Goal: Task Accomplishment & Management: Complete application form

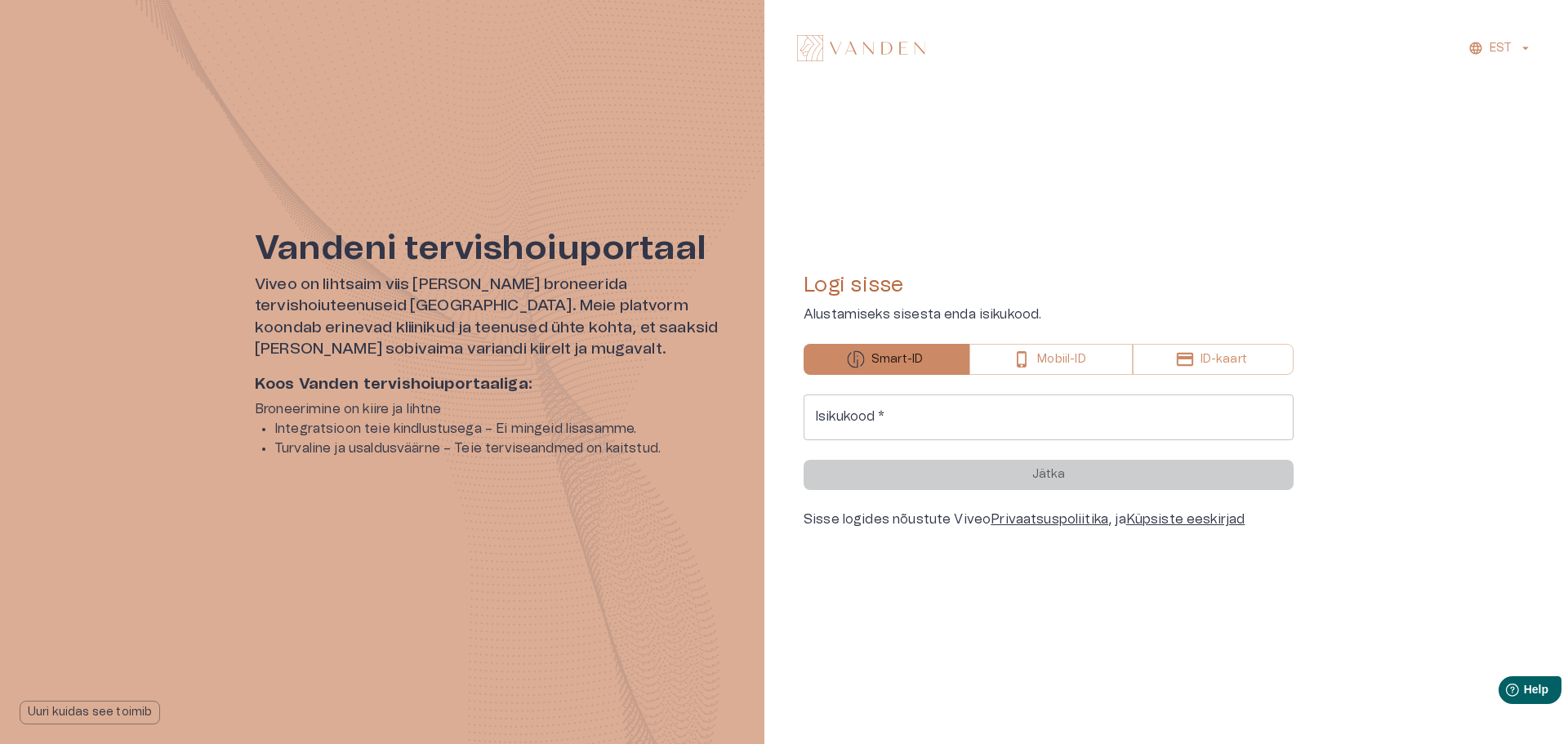
click at [857, 422] on input "Isikukood   *" at bounding box center [1048, 418] width 490 height 46
type input "**********"
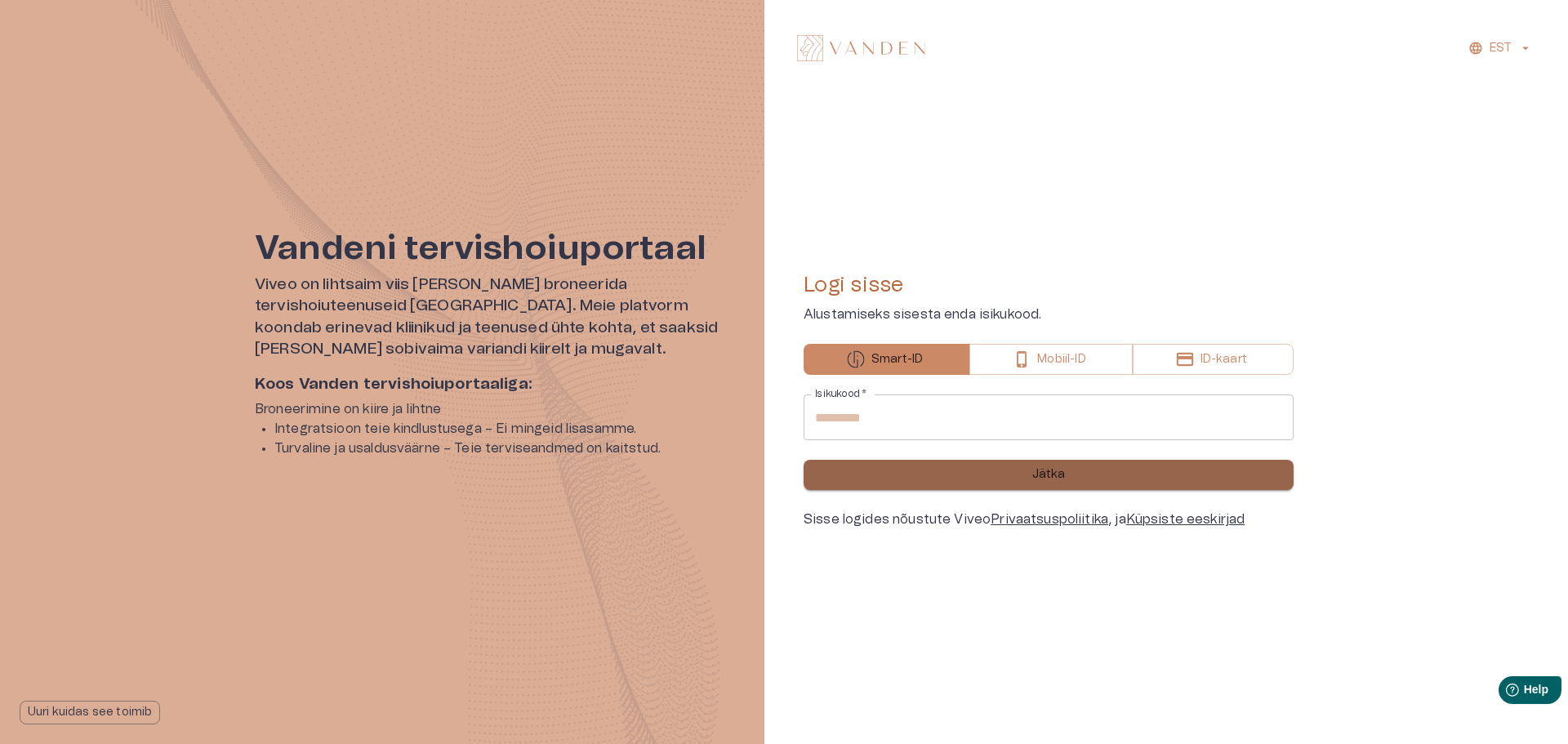
click at [936, 474] on button "Jätka" at bounding box center [1048, 474] width 490 height 30
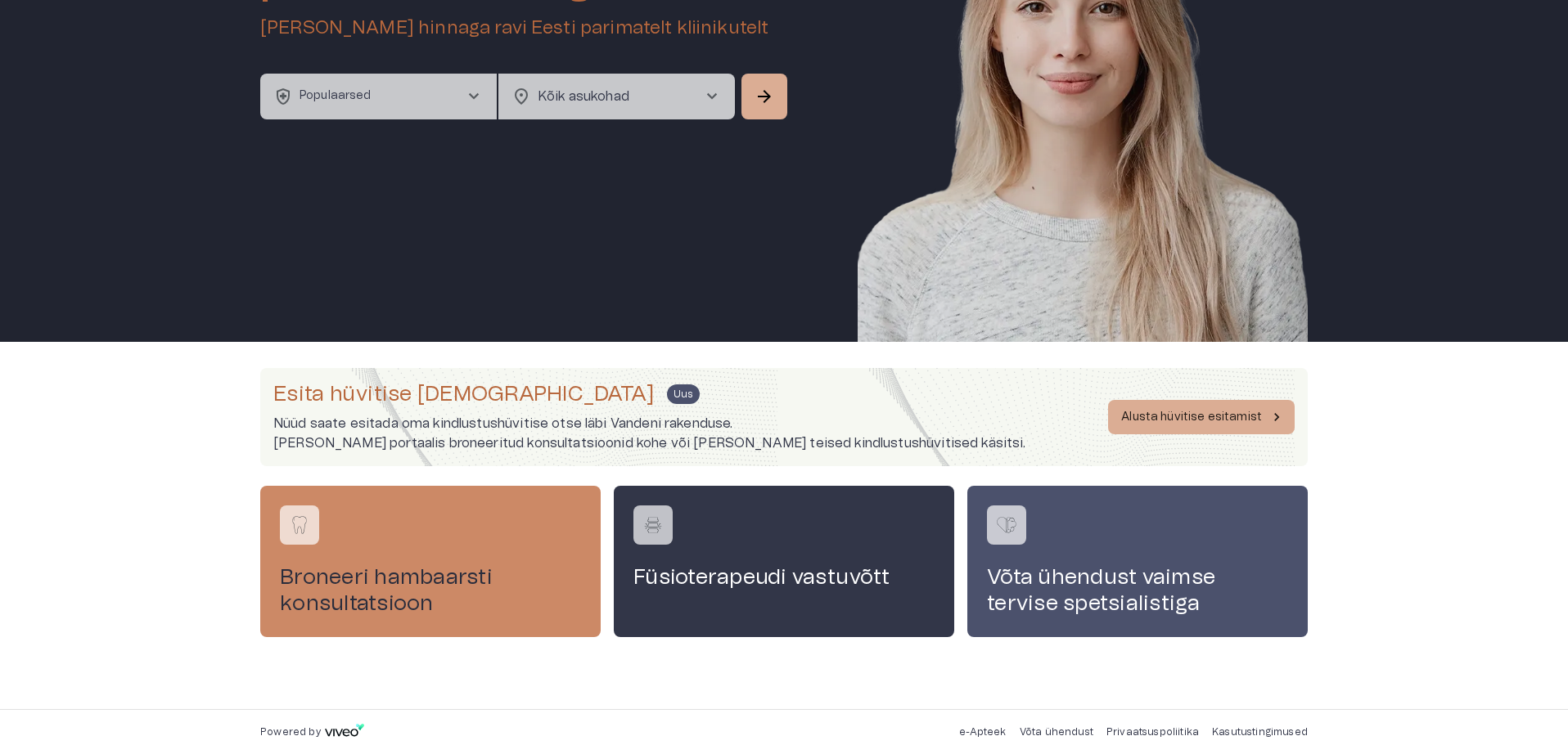
scroll to position [194, 0]
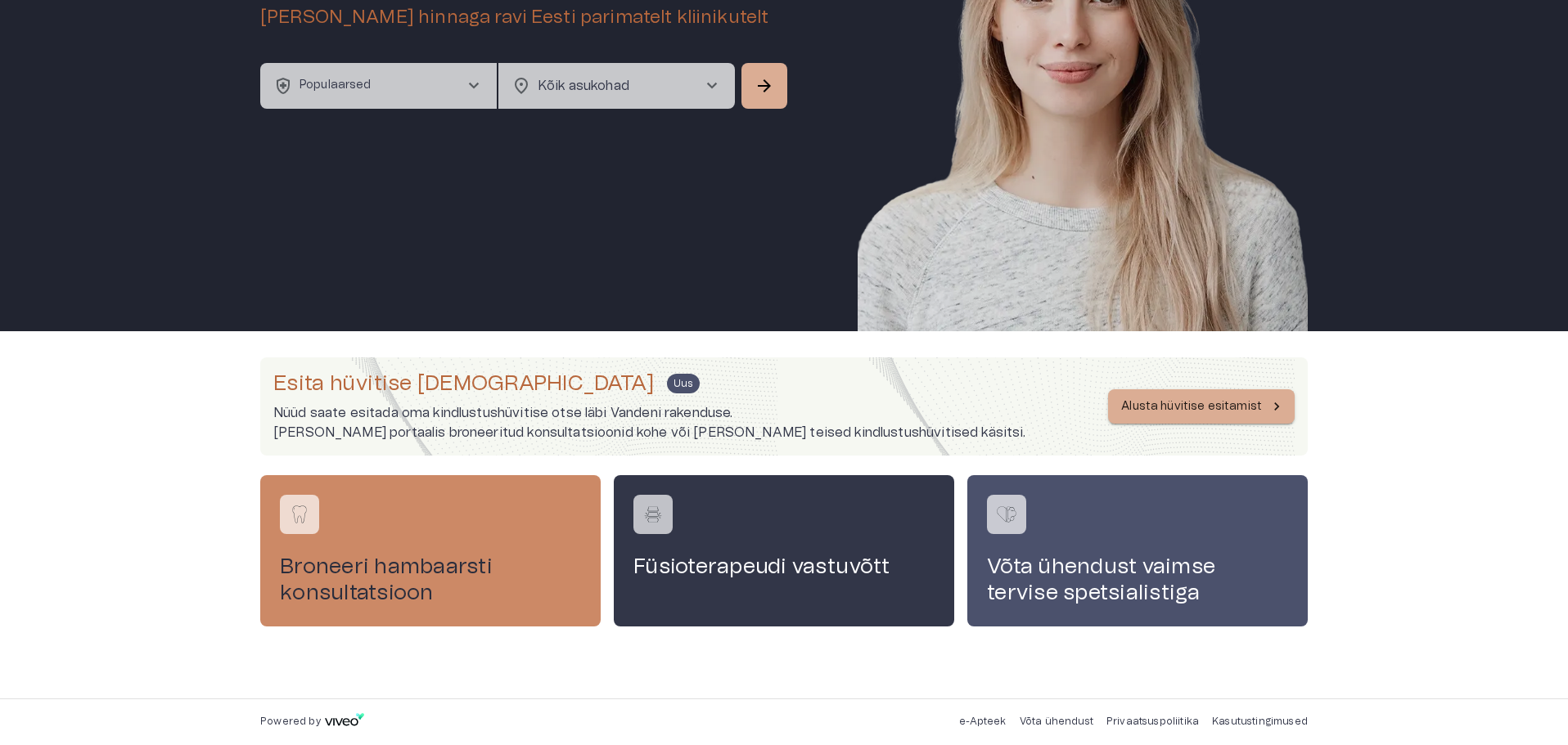
click at [1162, 402] on p "Alusta hüvitise esitamist" at bounding box center [1190, 406] width 140 height 17
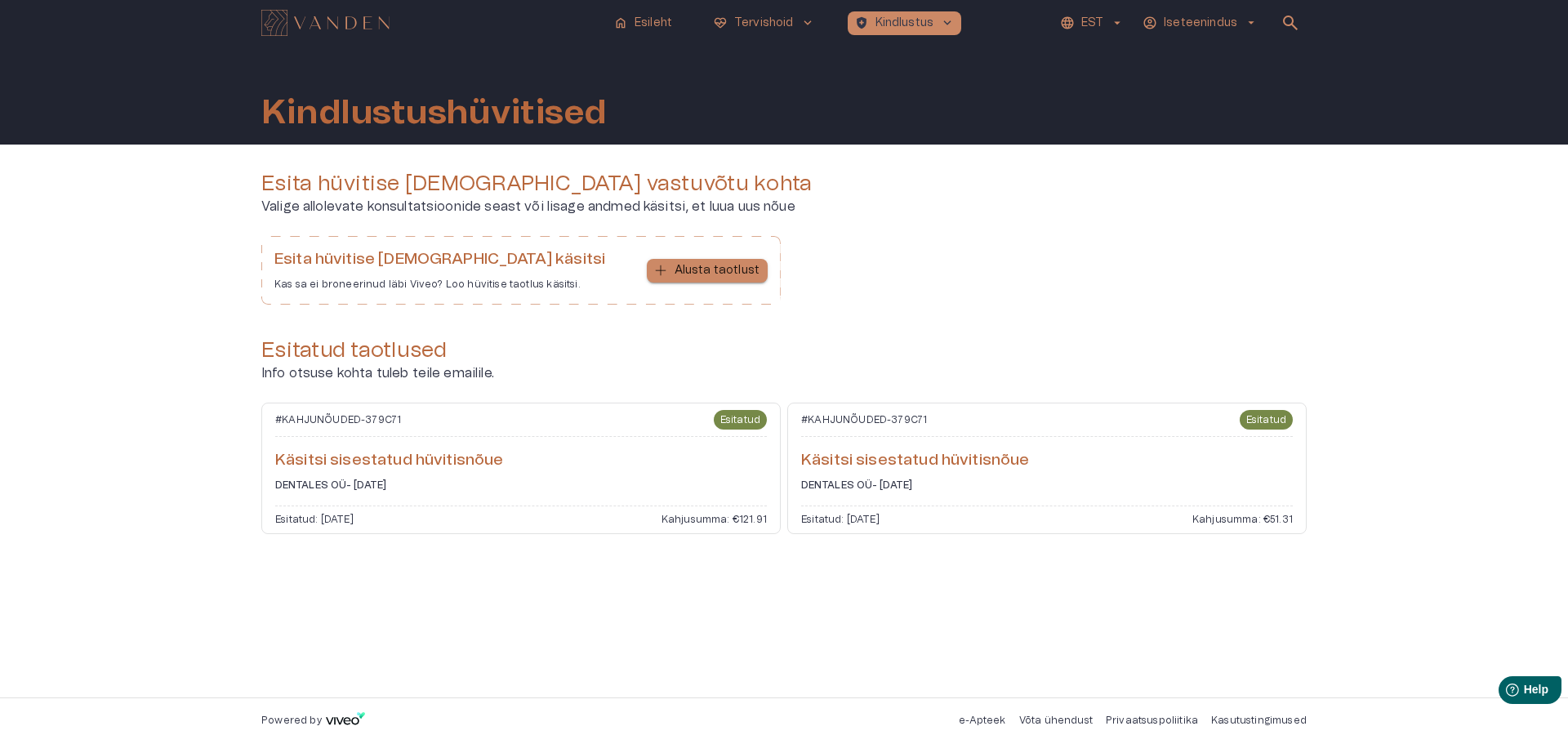
click at [676, 268] on button "Alusta taotlust" at bounding box center [708, 271] width 121 height 24
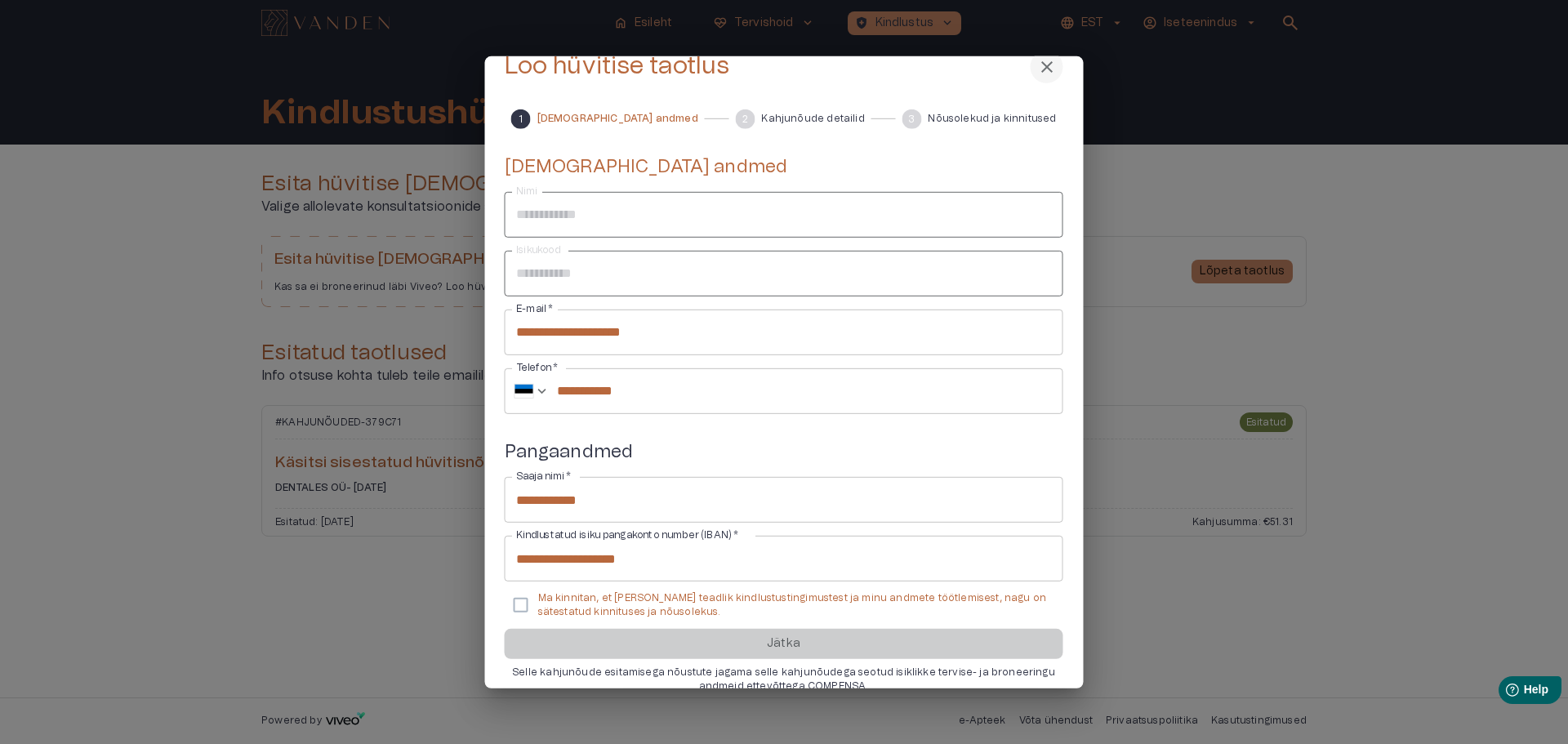
scroll to position [50, 0]
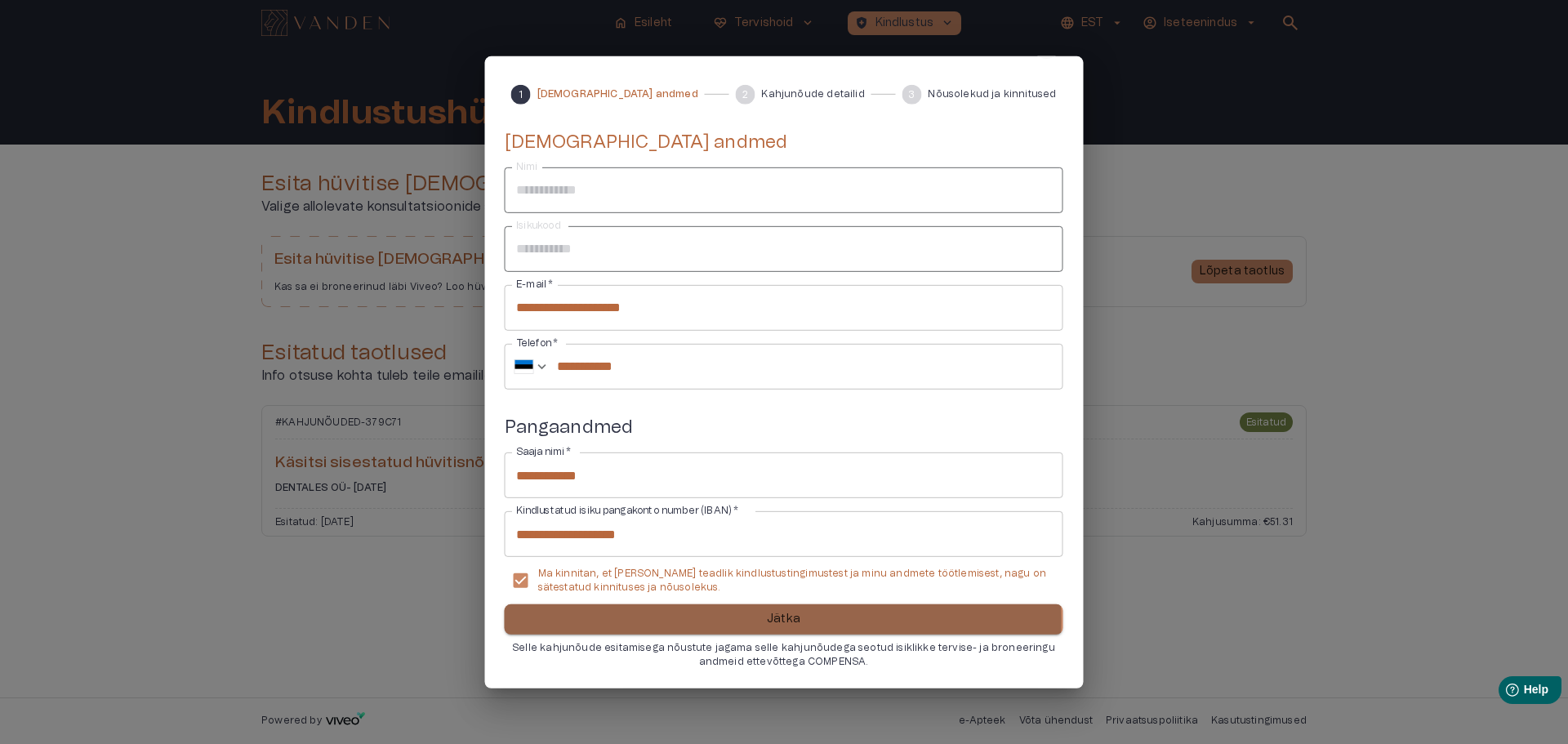
click at [747, 620] on button "Jätka" at bounding box center [784, 620] width 559 height 30
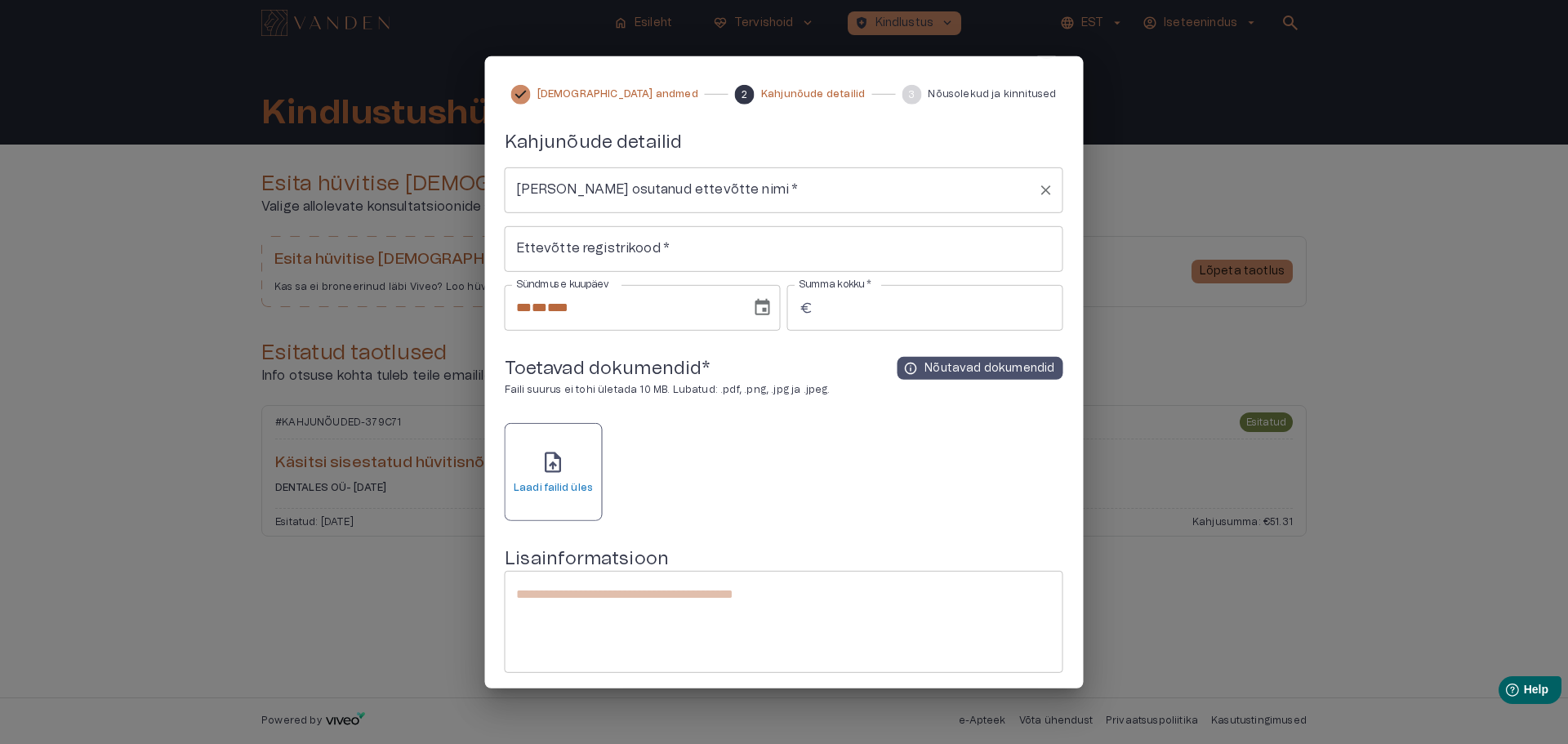
click at [650, 189] on input "[PERSON_NAME] osutanud ettevõtte nimi   *" at bounding box center [772, 190] width 519 height 31
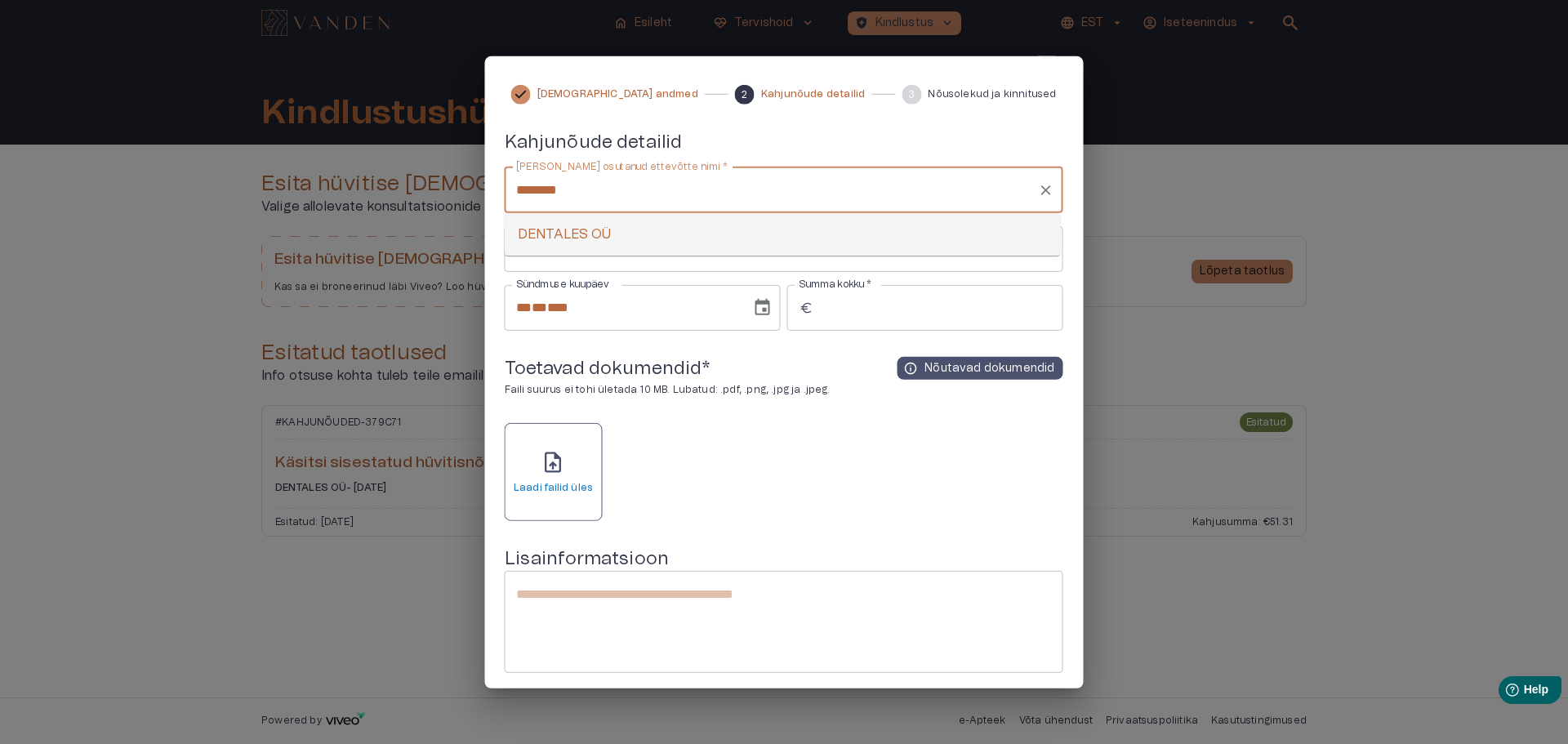
click at [569, 231] on li "DENTALES OÜ" at bounding box center [783, 235] width 556 height 30
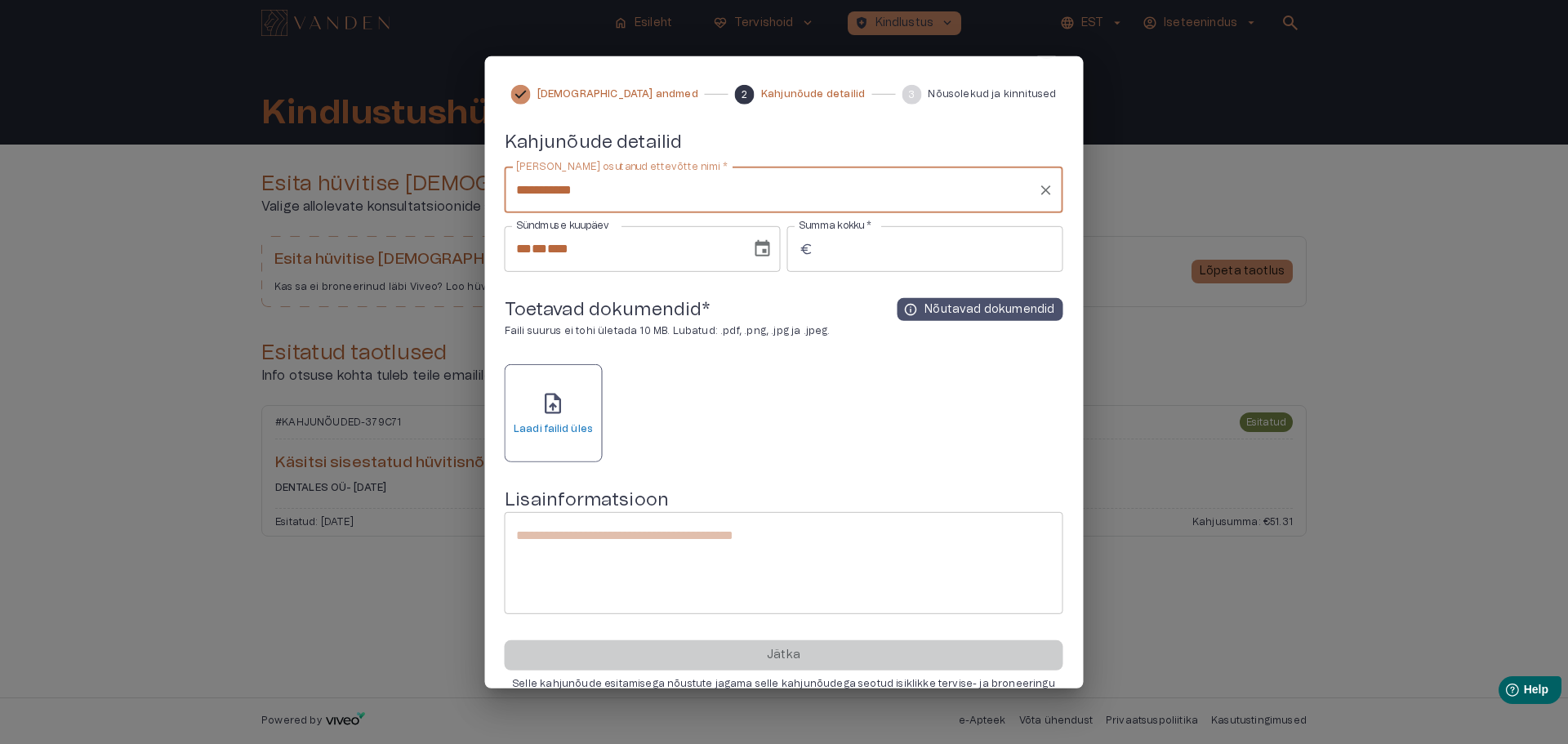
type input "**********"
click at [758, 251] on icon "Choose date, selected date is 3. okt 2025" at bounding box center [763, 250] width 20 height 20
click at [600, 252] on div "** * ** * ****" at bounding box center [627, 250] width 224 height 46
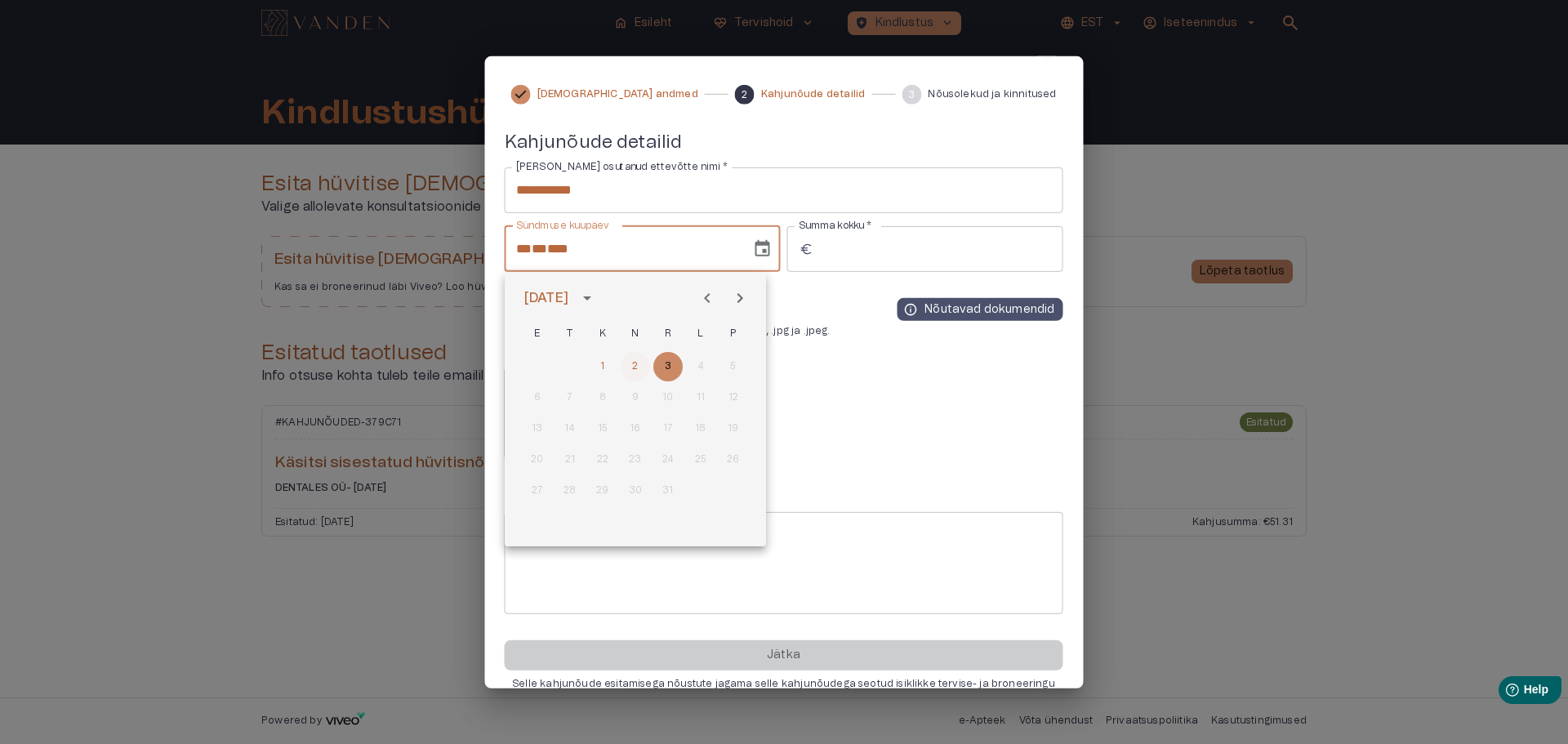
click at [635, 356] on button "2" at bounding box center [635, 367] width 30 height 30
type input "**********"
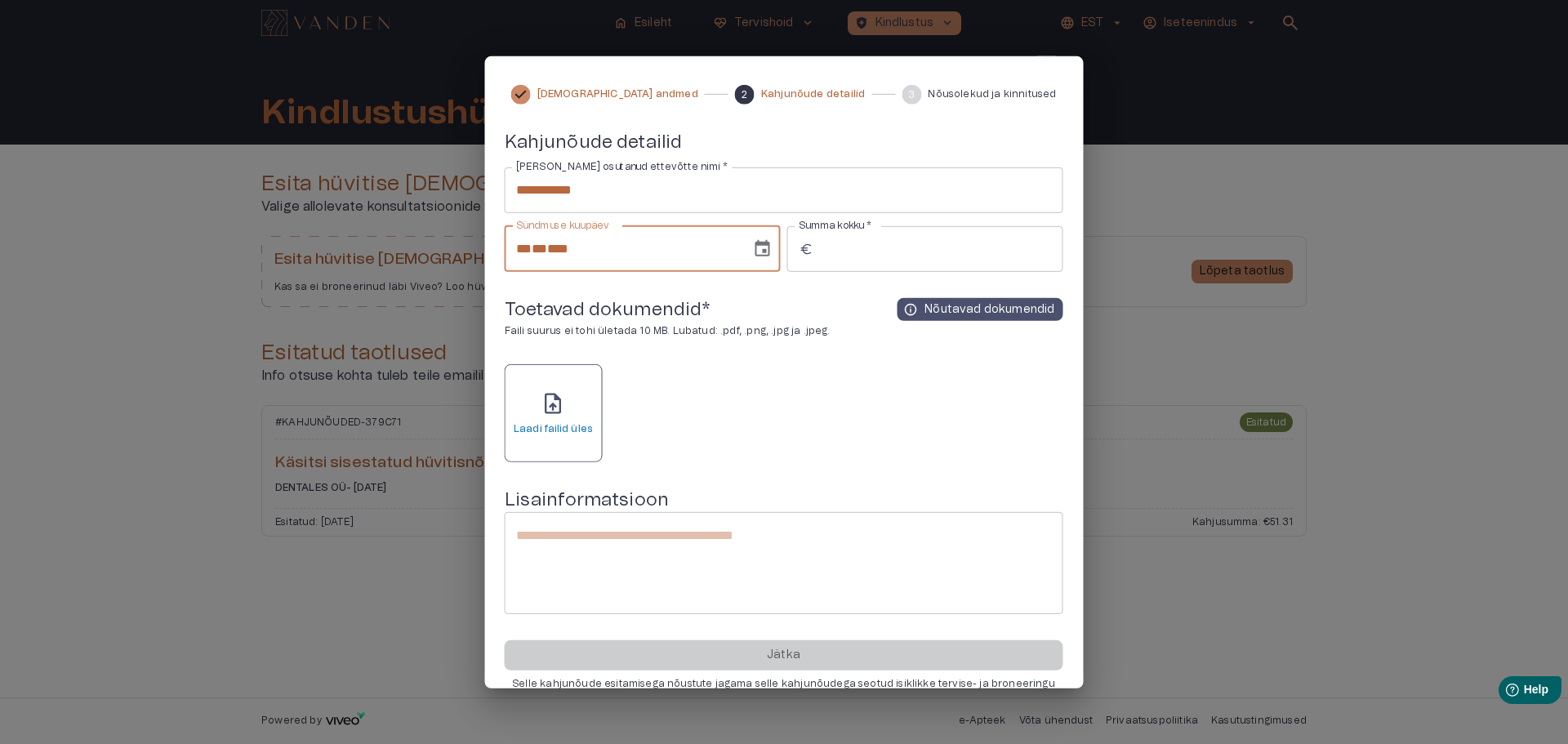
click at [870, 249] on input "Summa kokku   *" at bounding box center [942, 250] width 244 height 46
type input "***"
click at [553, 406] on span "upload_file" at bounding box center [553, 403] width 25 height 25
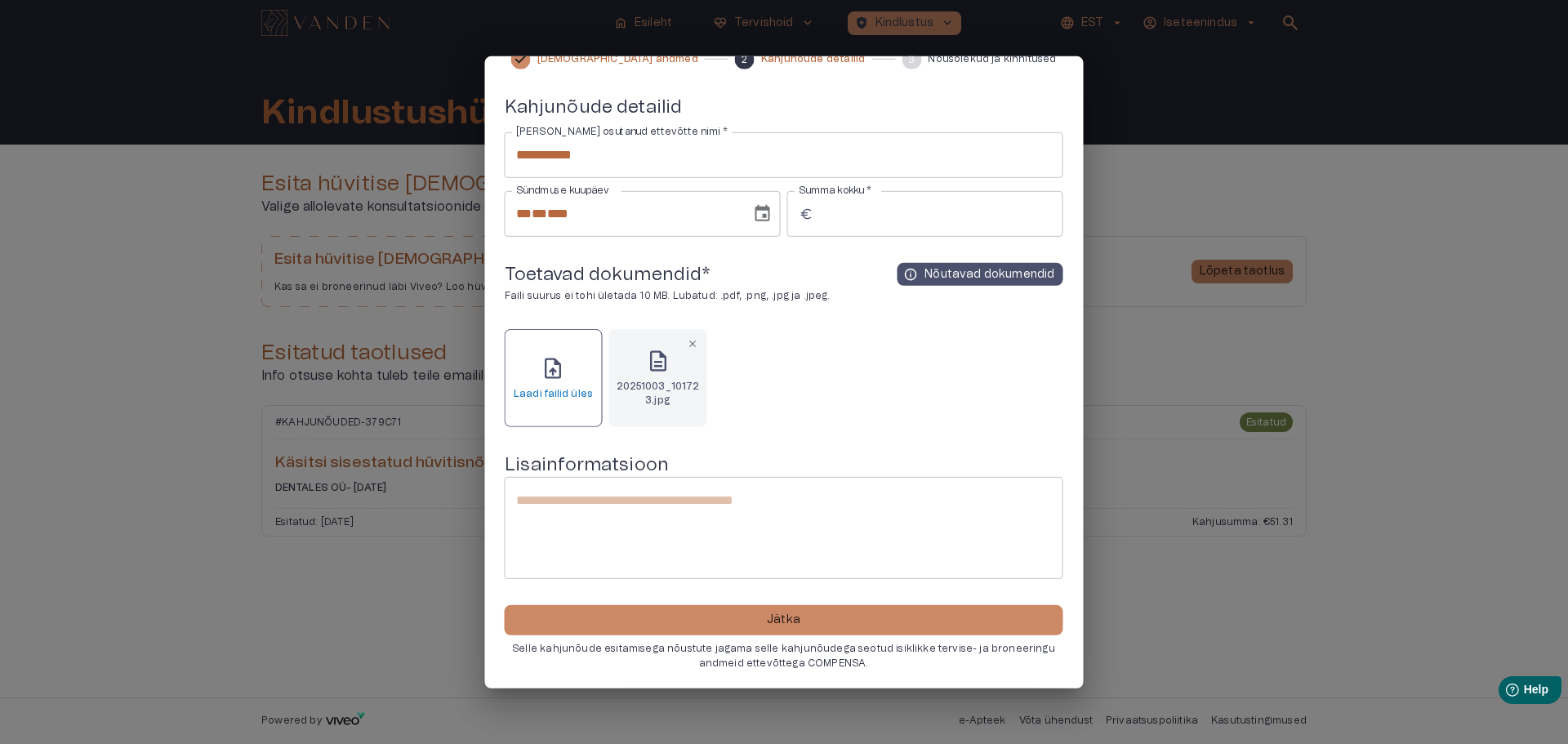
scroll to position [87, 0]
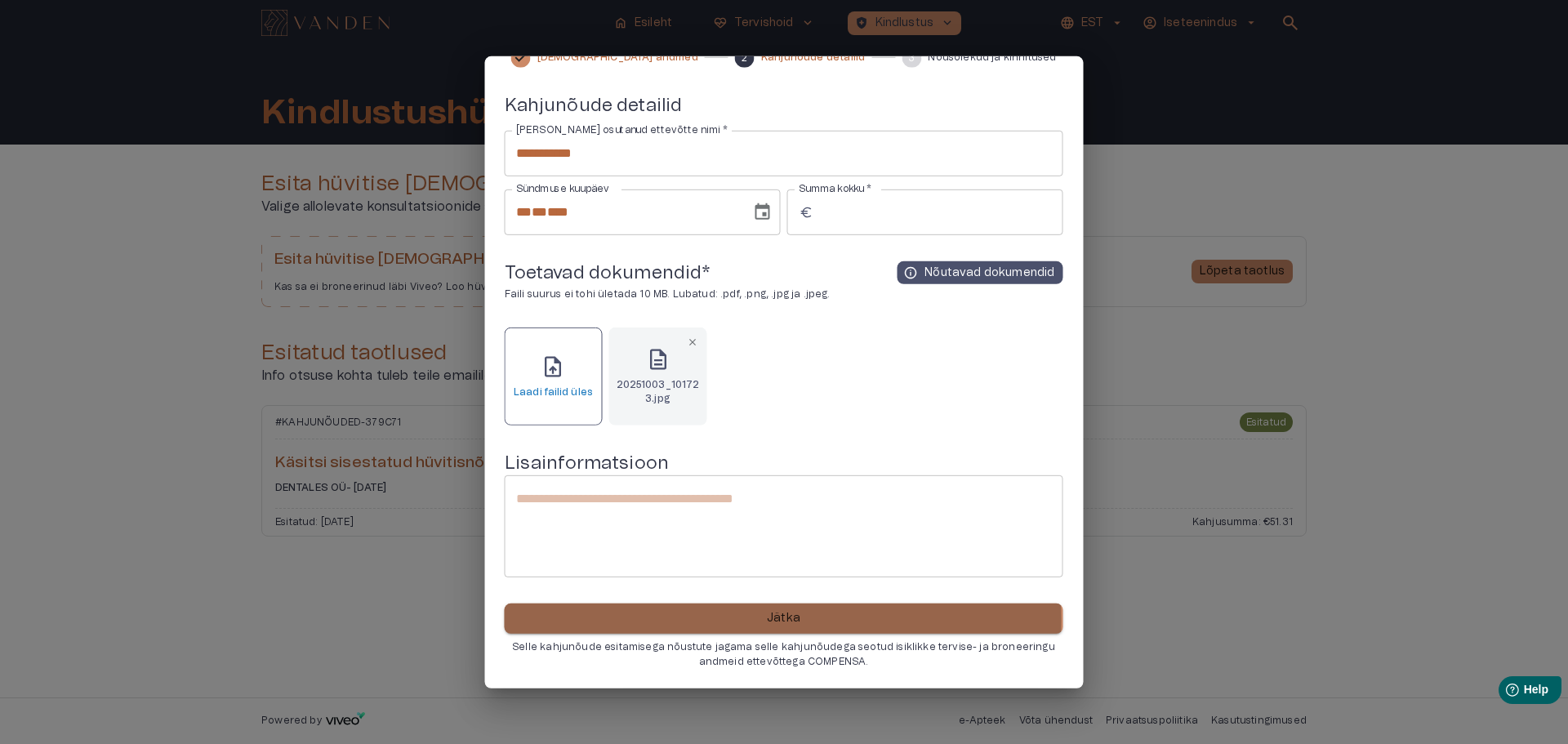
click at [765, 620] on button "Jätka" at bounding box center [784, 619] width 559 height 30
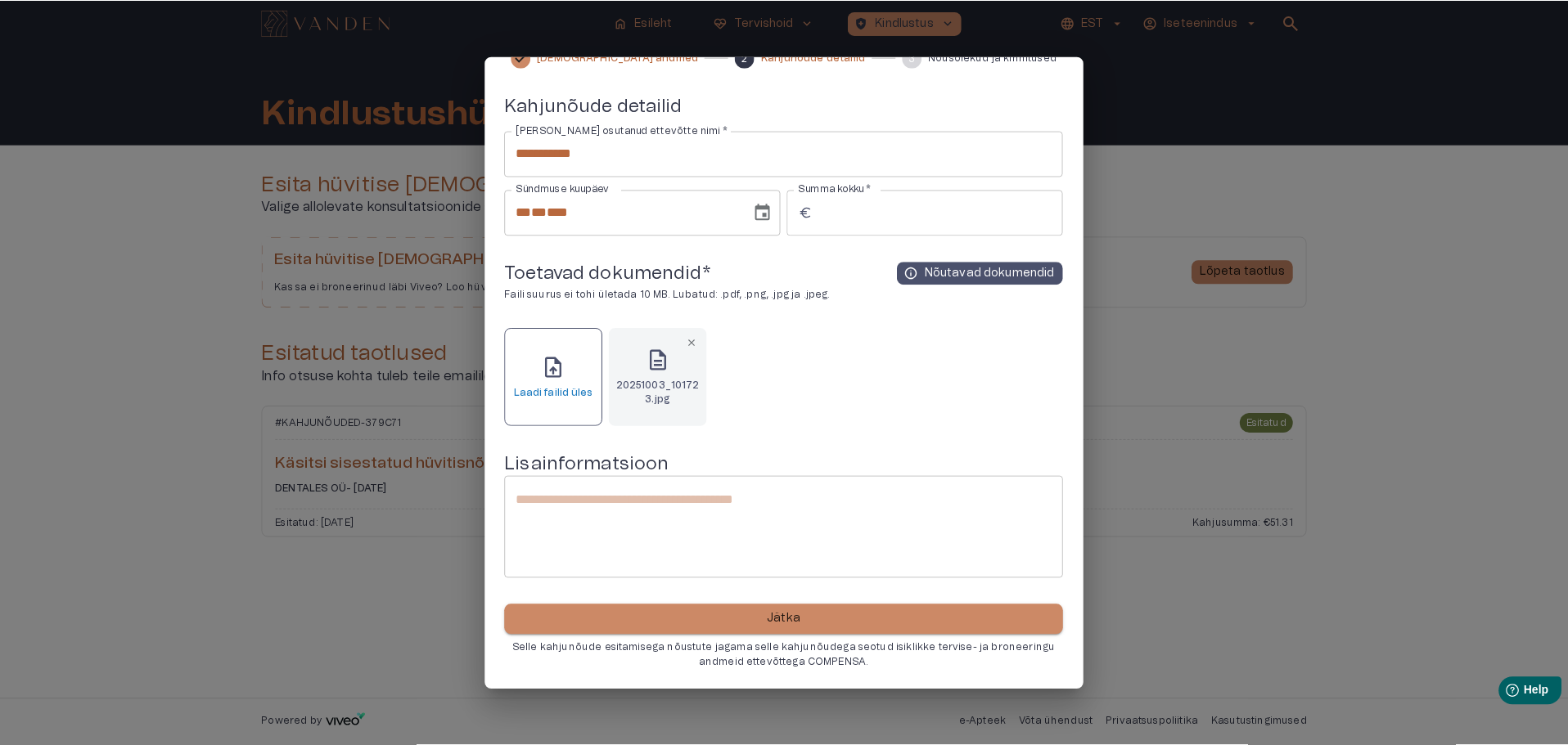
scroll to position [0, 0]
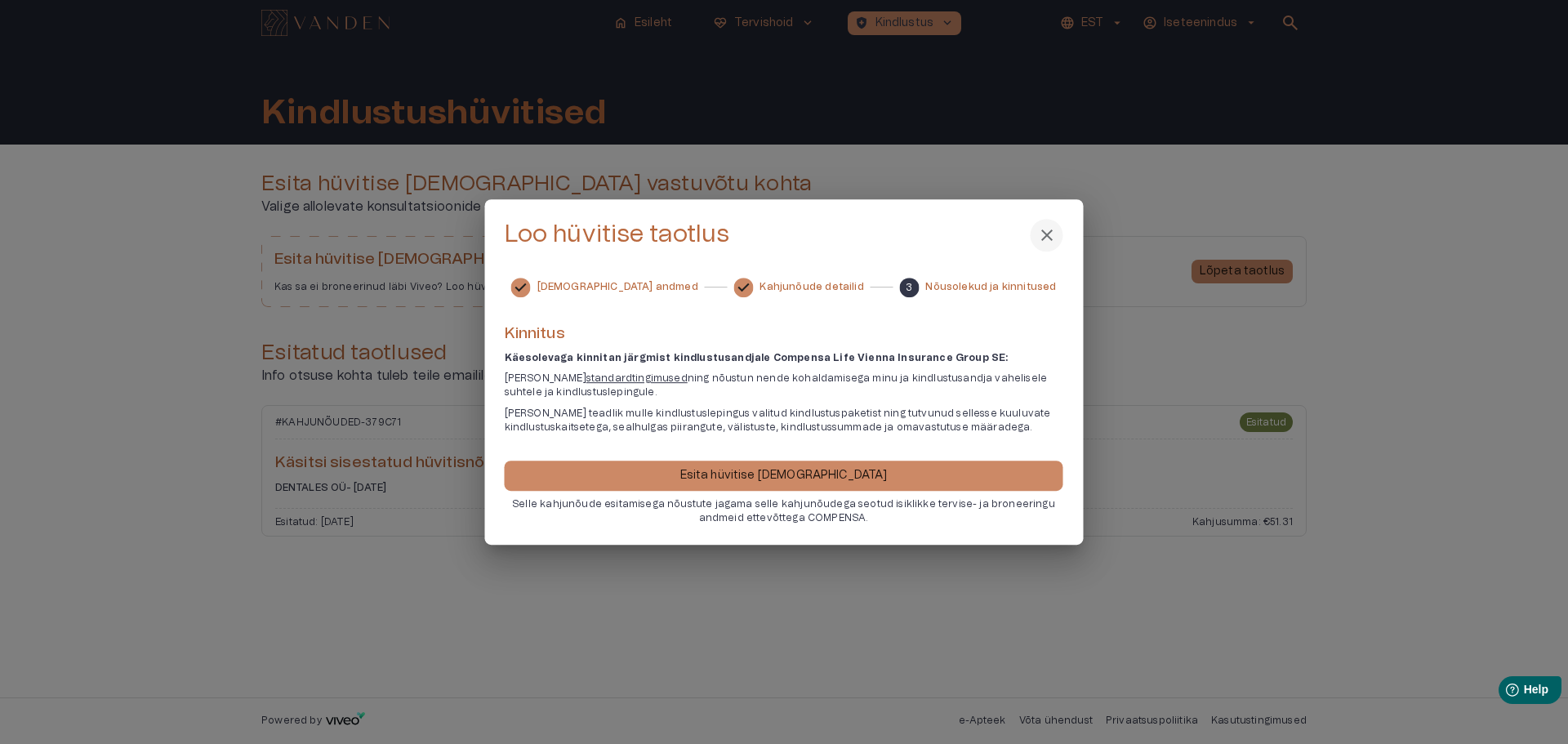
click at [752, 467] on p "Esita hüvitise [DEMOGRAPHIC_DATA]" at bounding box center [784, 475] width 208 height 17
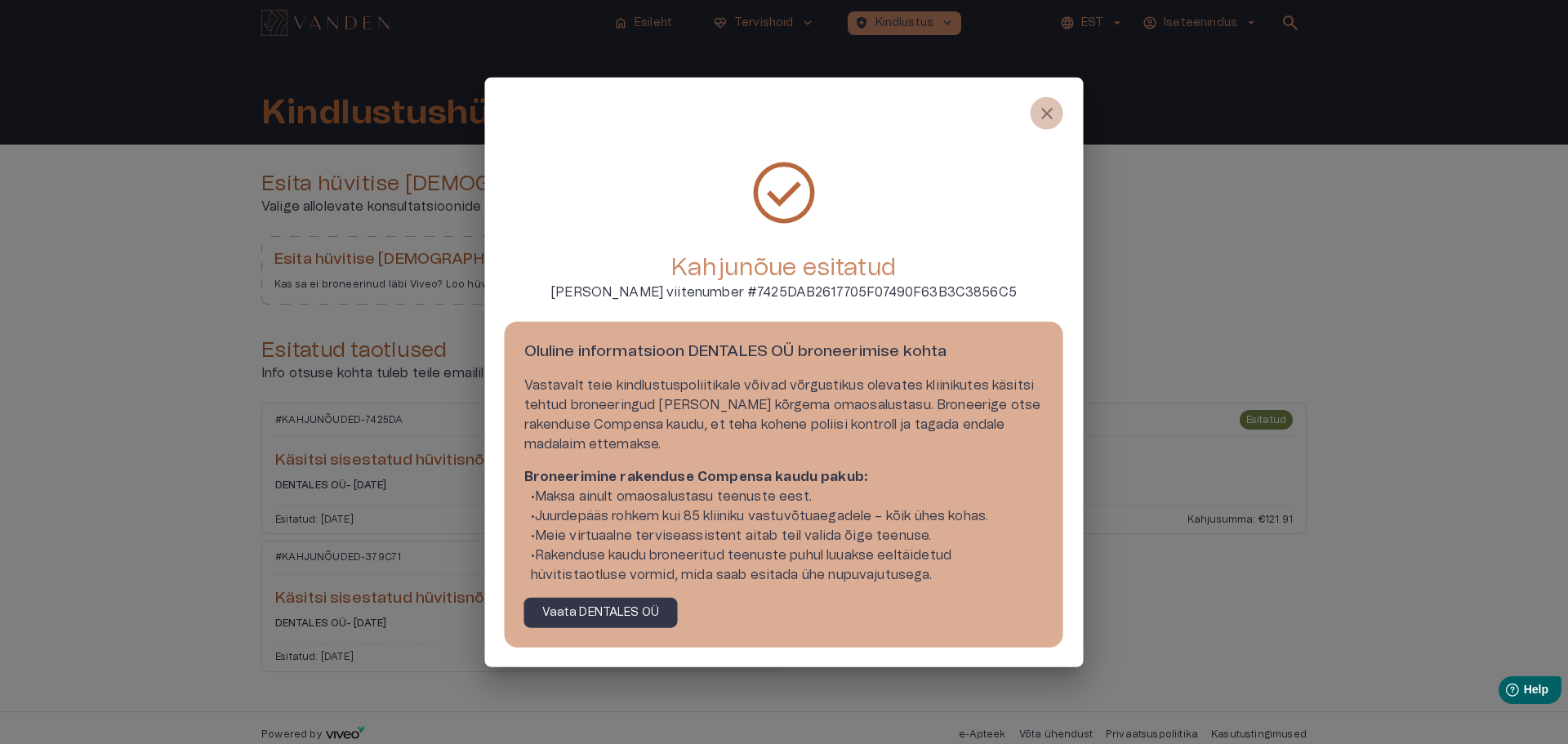
click at [1045, 105] on span "close" at bounding box center [1047, 112] width 20 height 20
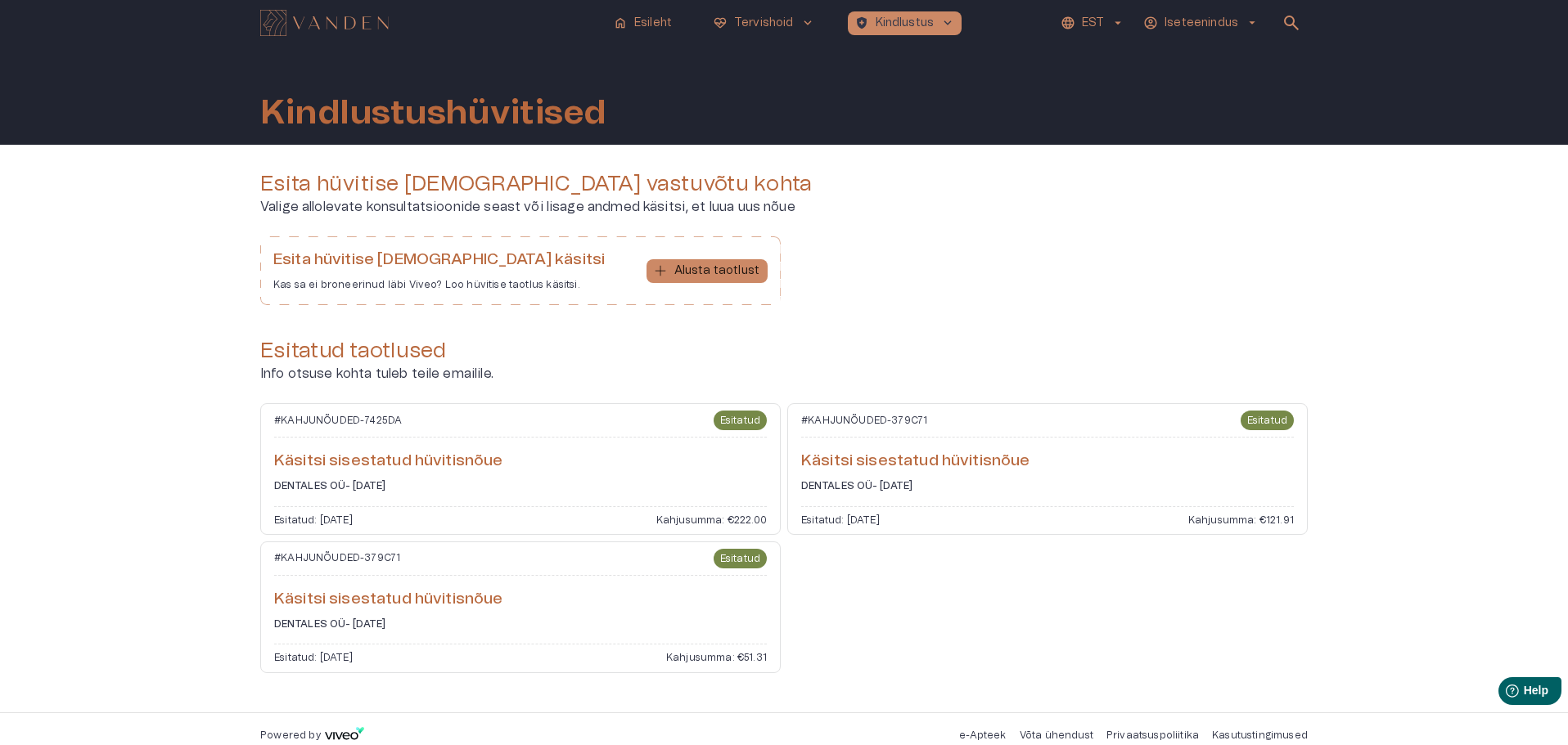
click at [887, 319] on div "Esita hüvitise taotlus vastuvõtu kohta [PERSON_NAME] allolevate konsultatsiooni…" at bounding box center [783, 428] width 1047 height 515
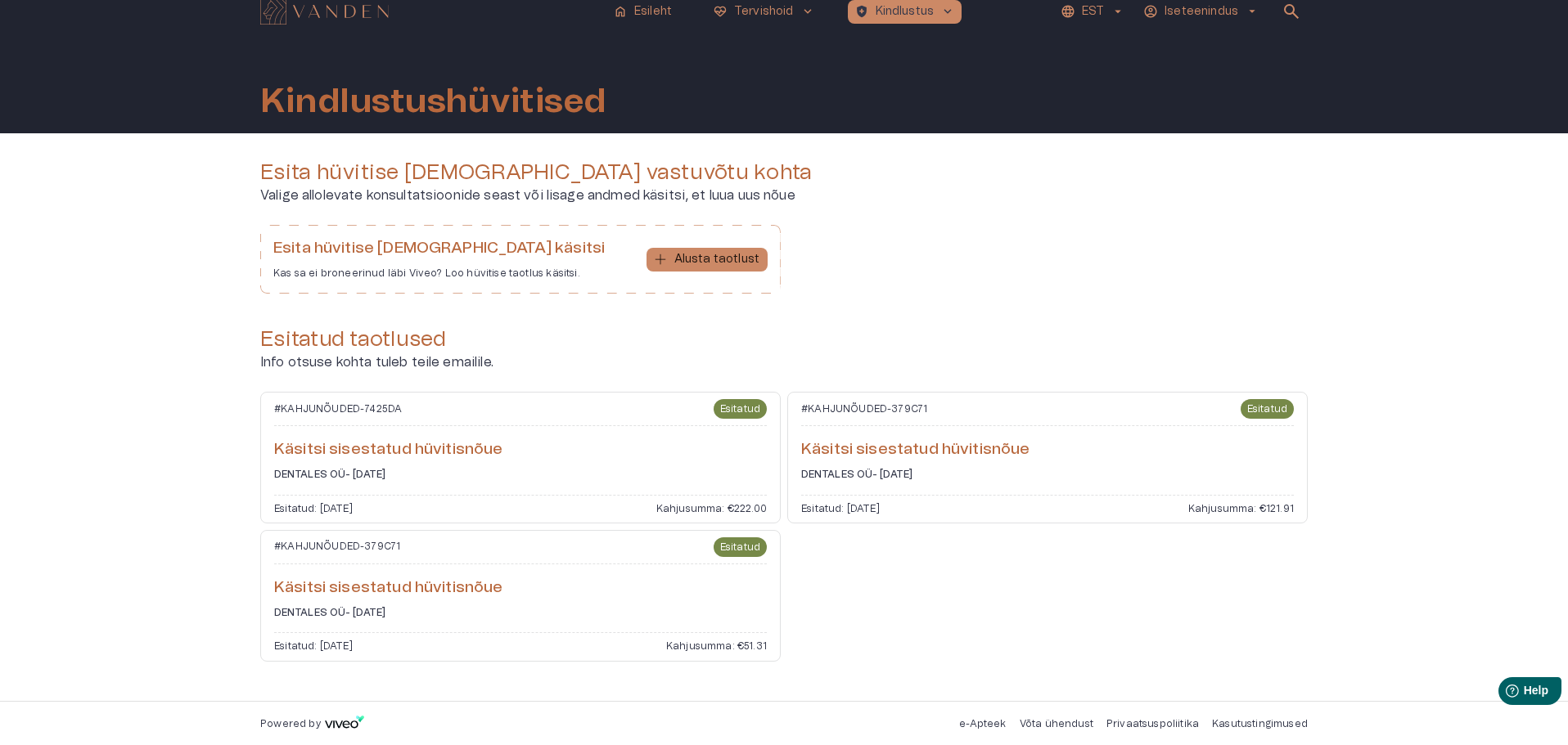
scroll to position [14, 0]
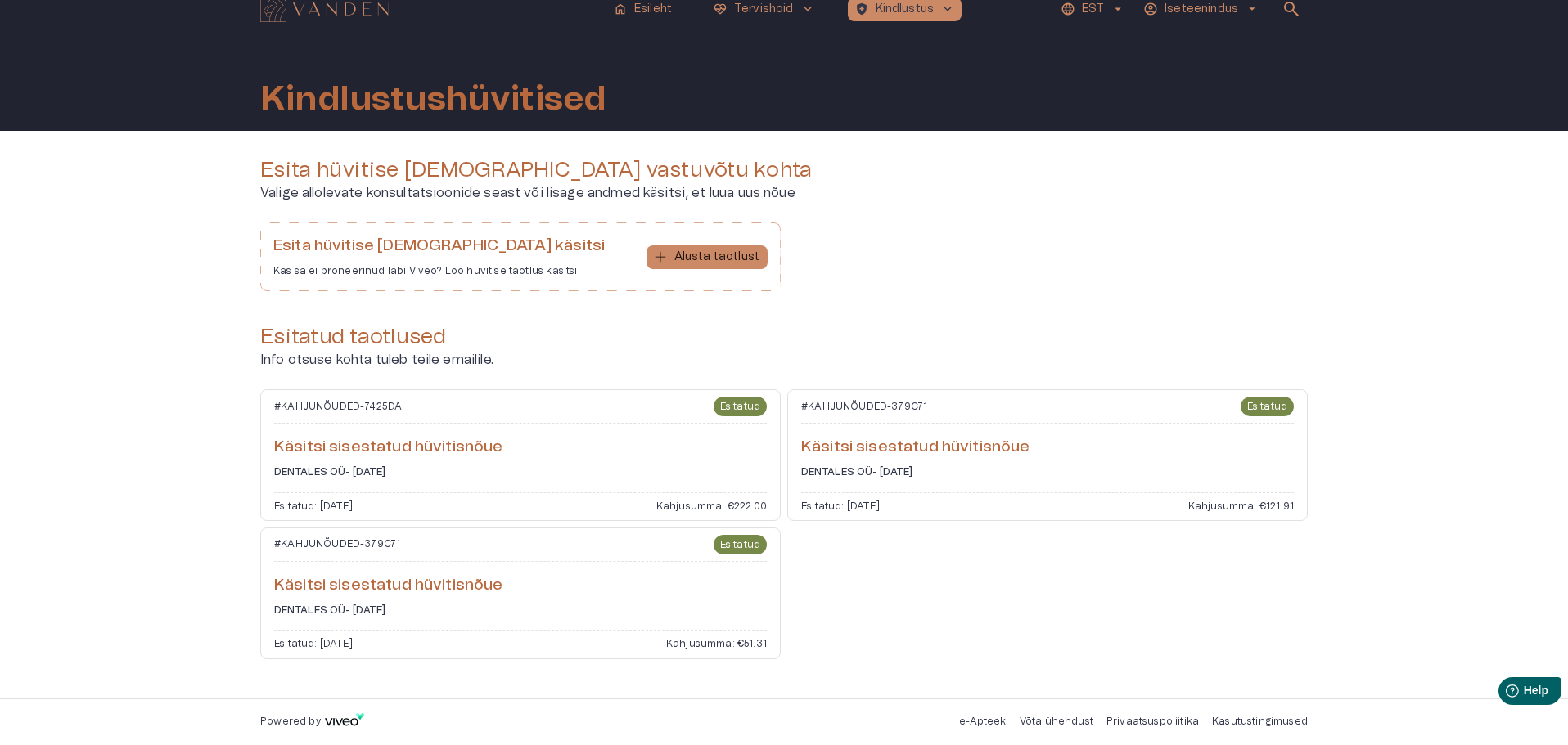
click at [872, 274] on div "Esita hüvitise [DEMOGRAPHIC_DATA] käsitsi Kas sa ei broneerinud läbi [PERSON_NA…" at bounding box center [783, 263] width 1047 height 82
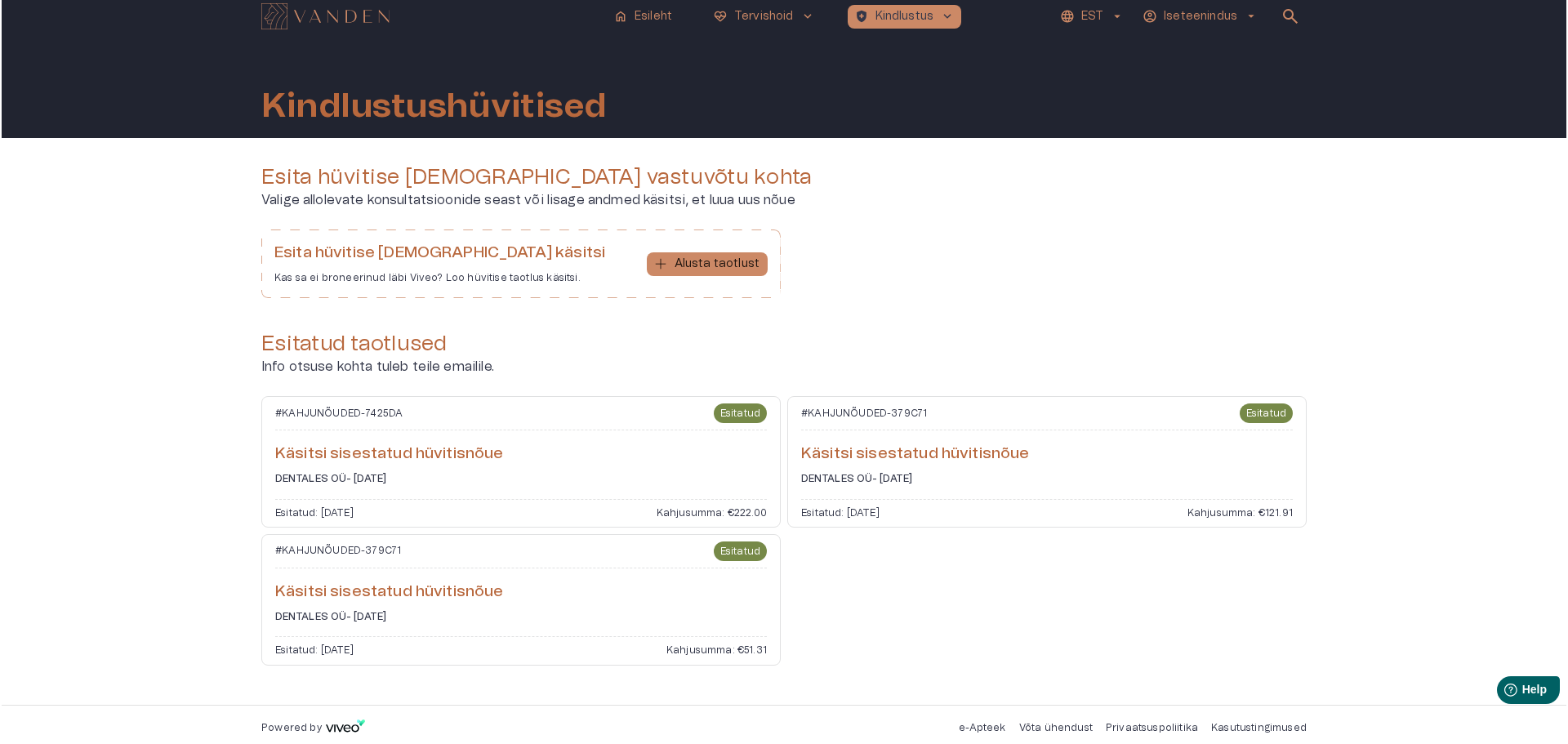
scroll to position [0, 0]
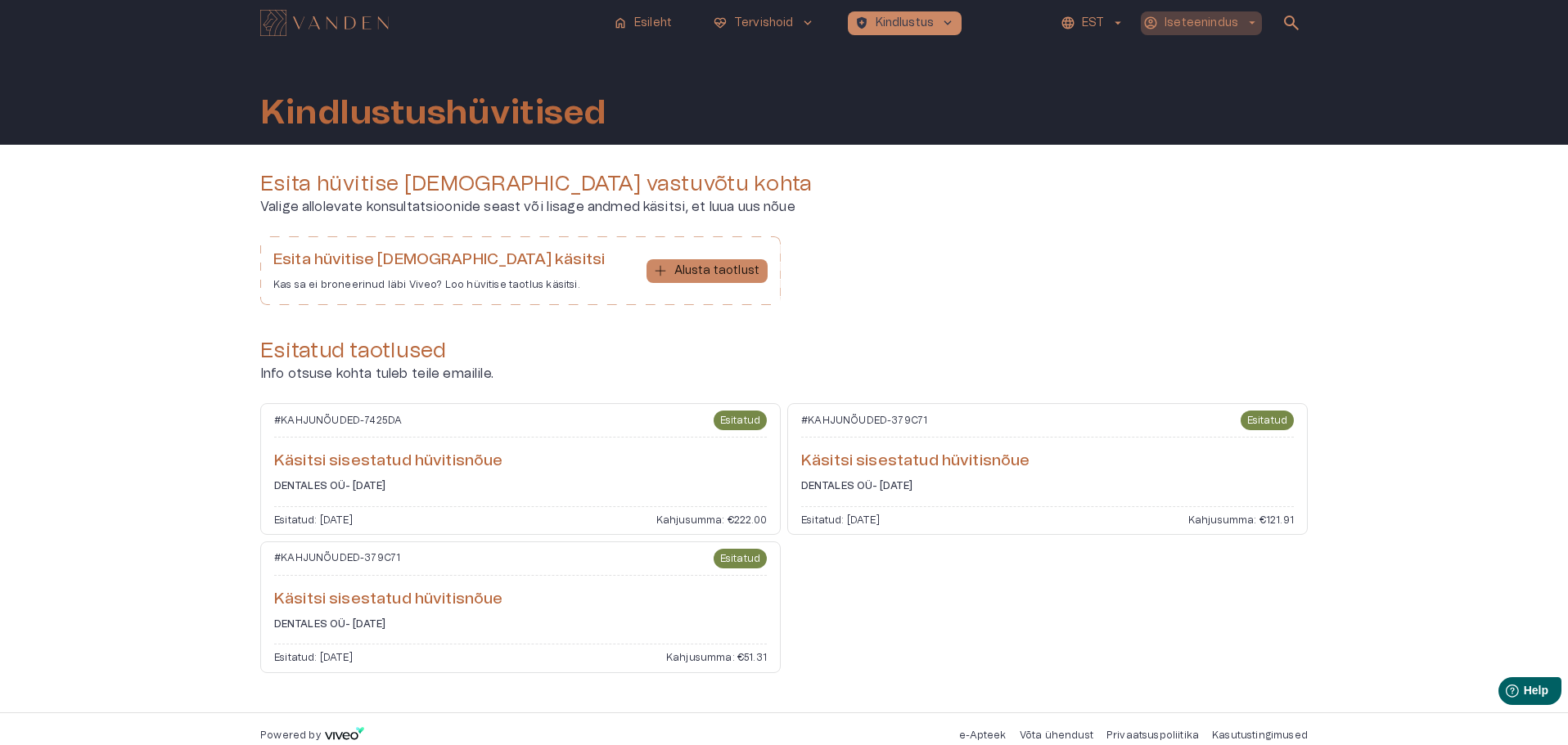
click at [1252, 22] on span "arrow_drop_down" at bounding box center [1251, 23] width 15 height 15
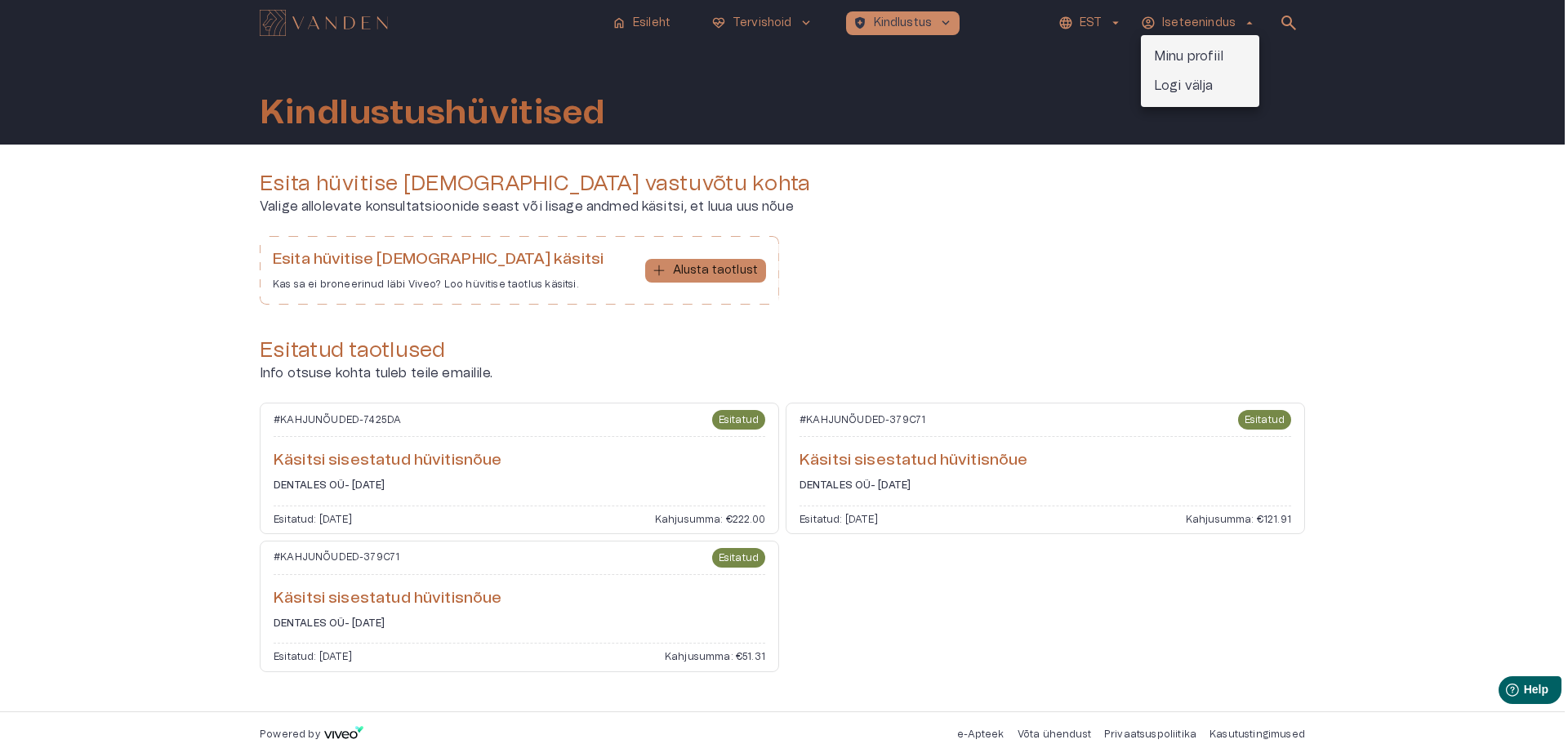
click at [1190, 82] on p "Logi välja" at bounding box center [1184, 86] width 60 height 20
